Goal: Navigation & Orientation: Find specific page/section

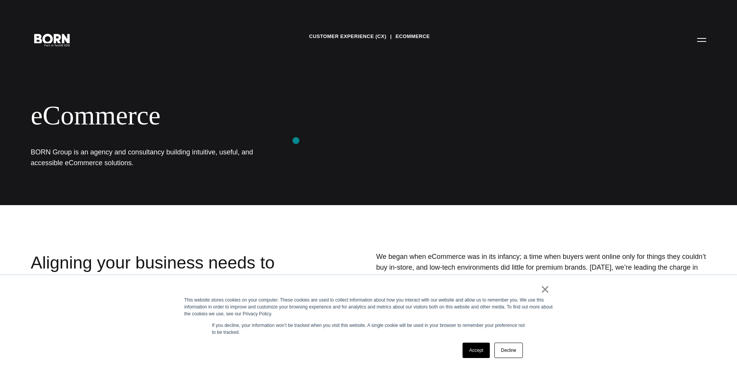
scroll to position [265, 0]
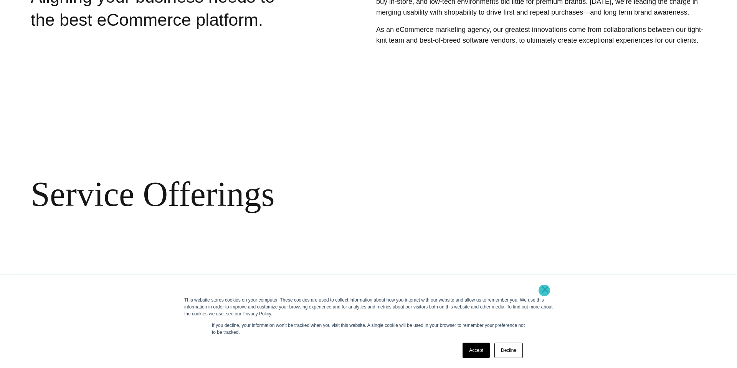
click at [543, 290] on link "×" at bounding box center [544, 288] width 9 height 7
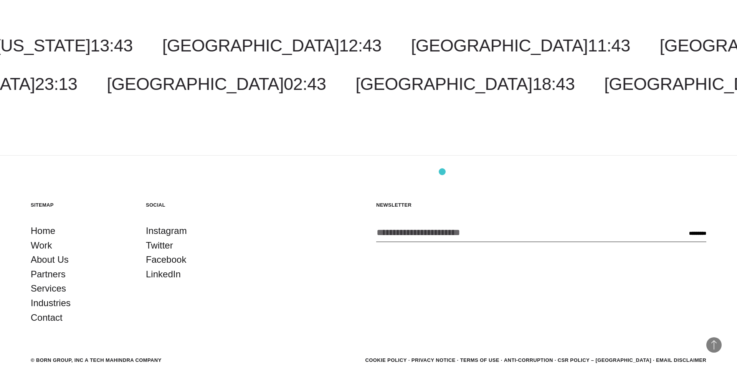
scroll to position [1091, 0]
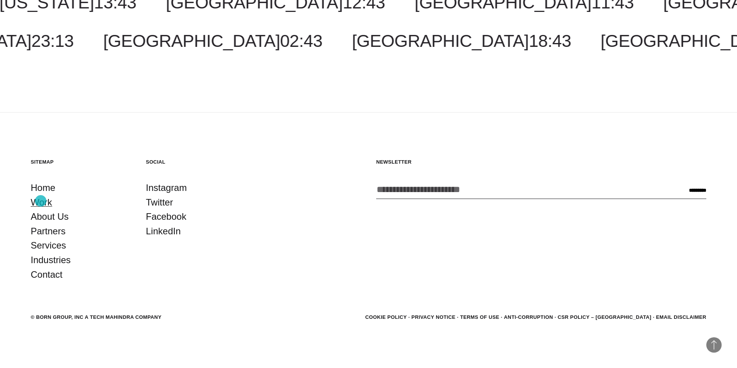
click at [41, 201] on link "Work" at bounding box center [41, 202] width 21 height 15
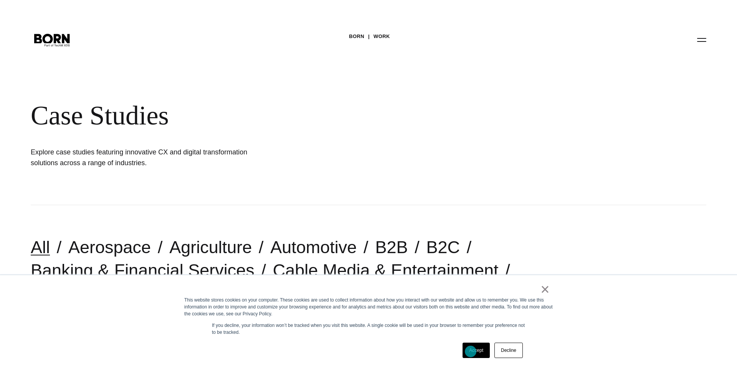
click at [470, 351] on link "Accept" at bounding box center [475, 349] width 27 height 15
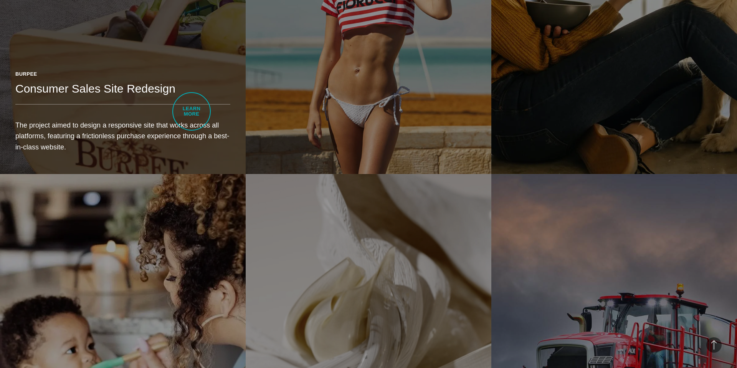
scroll to position [1679, 0]
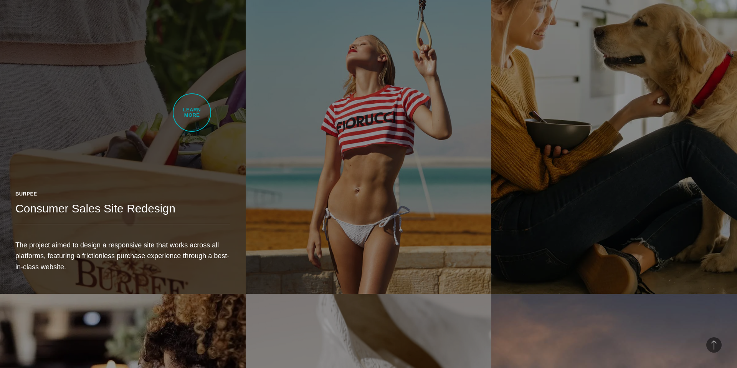
click at [192, 112] on link "Burpee Consumer Sales Site Redesign The project aimed to design a responsive si…" at bounding box center [123, 100] width 246 height 387
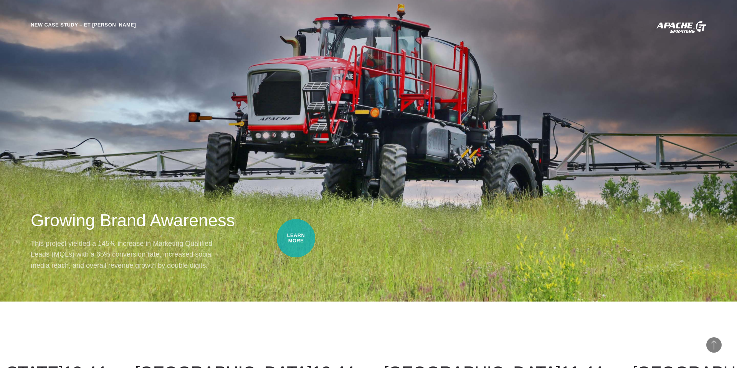
scroll to position [5445, 0]
